Goal: Task Accomplishment & Management: Use online tool/utility

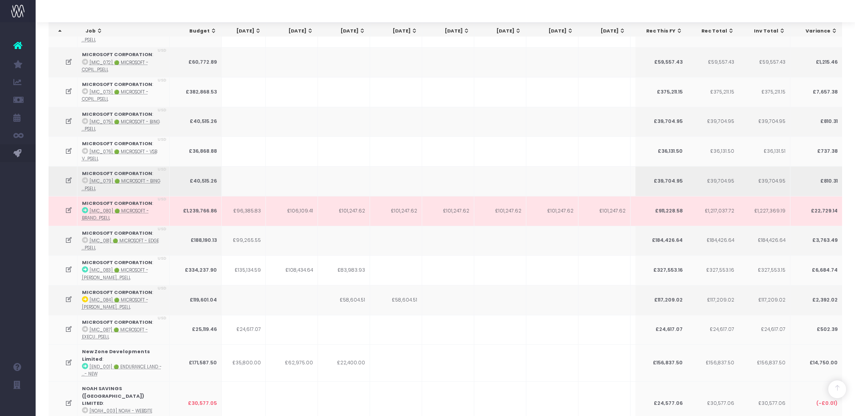
scroll to position [1579, 0]
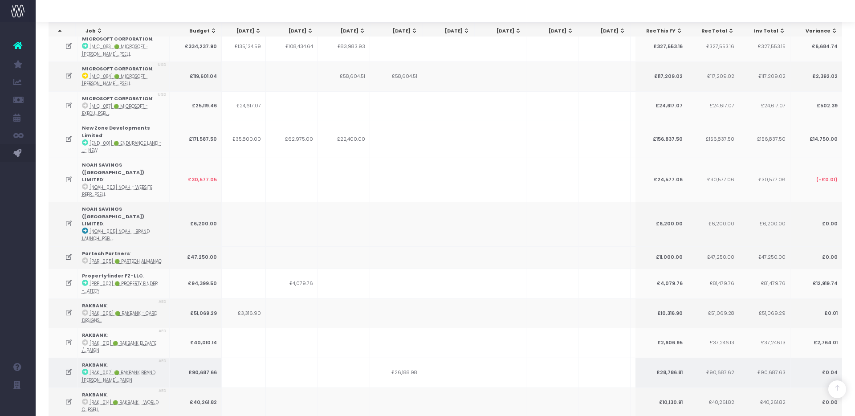
click at [69, 368] on icon at bounding box center [69, 372] width 8 height 8
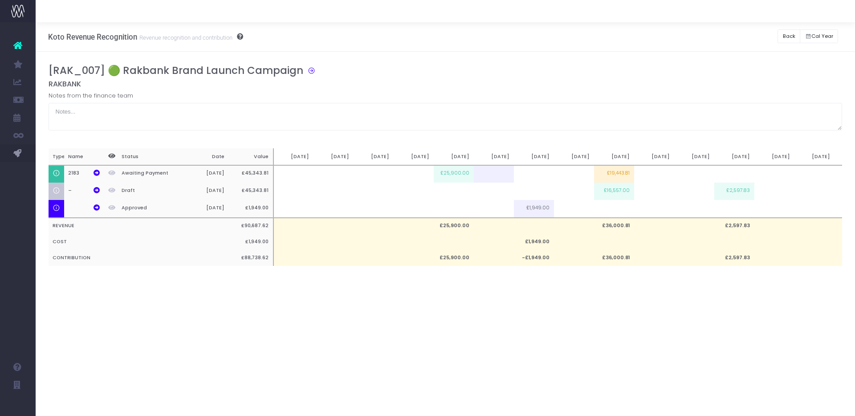
scroll to position [0, 0]
click at [625, 72] on div "[RAK_007] 🟢 Rakbank Brand Launch Campaign" at bounding box center [449, 72] width 801 height 15
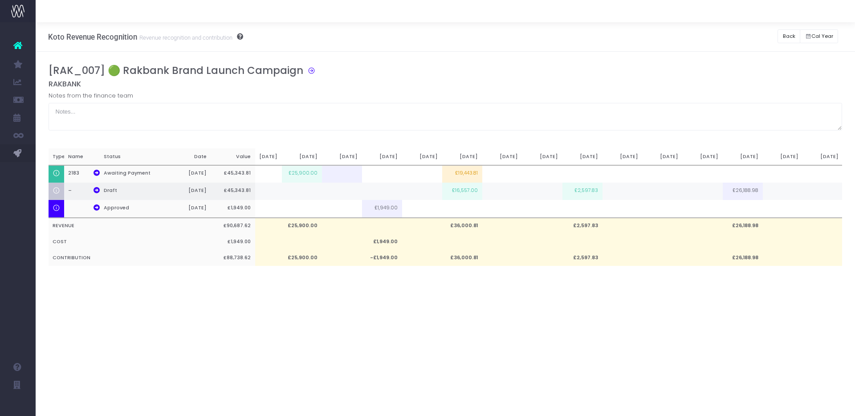
scroll to position [0, 152]
click at [711, 193] on td at bounding box center [703, 191] width 40 height 17
type input "8729.66"
click at [777, 191] on td at bounding box center [783, 191] width 40 height 17
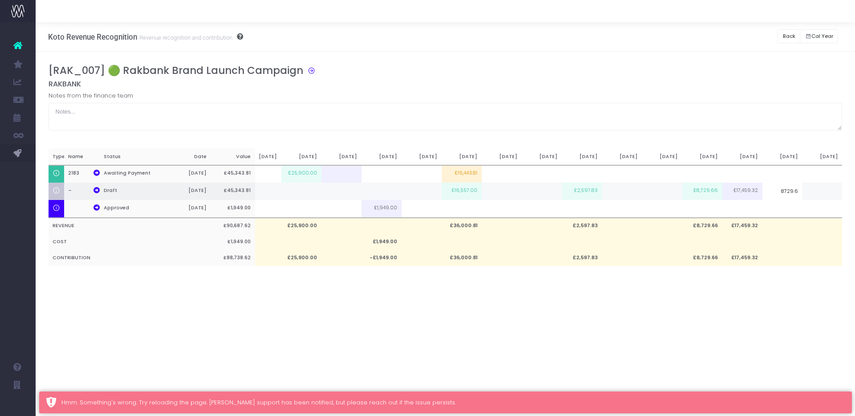
type input "8729.66"
click at [680, 300] on div "Koto Revenue Recognition Revenue recognition and contribution Back Hide history…" at bounding box center [446, 219] width 820 height 394
click at [789, 35] on button "Back" at bounding box center [789, 36] width 23 height 14
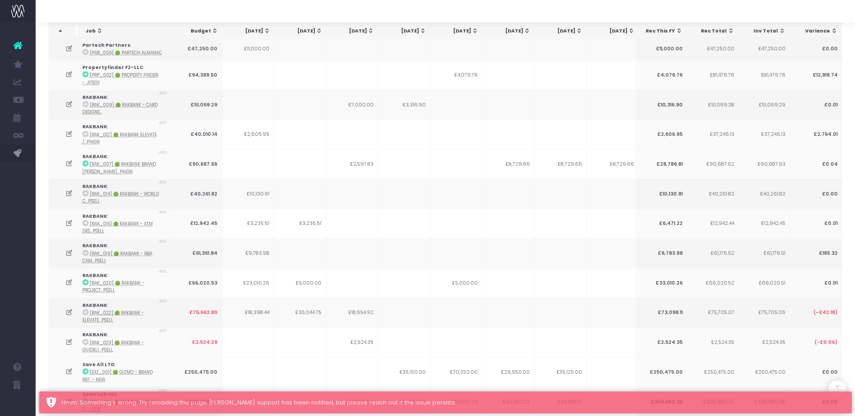
scroll to position [1786, 0]
